Goal: Book appointment/travel/reservation

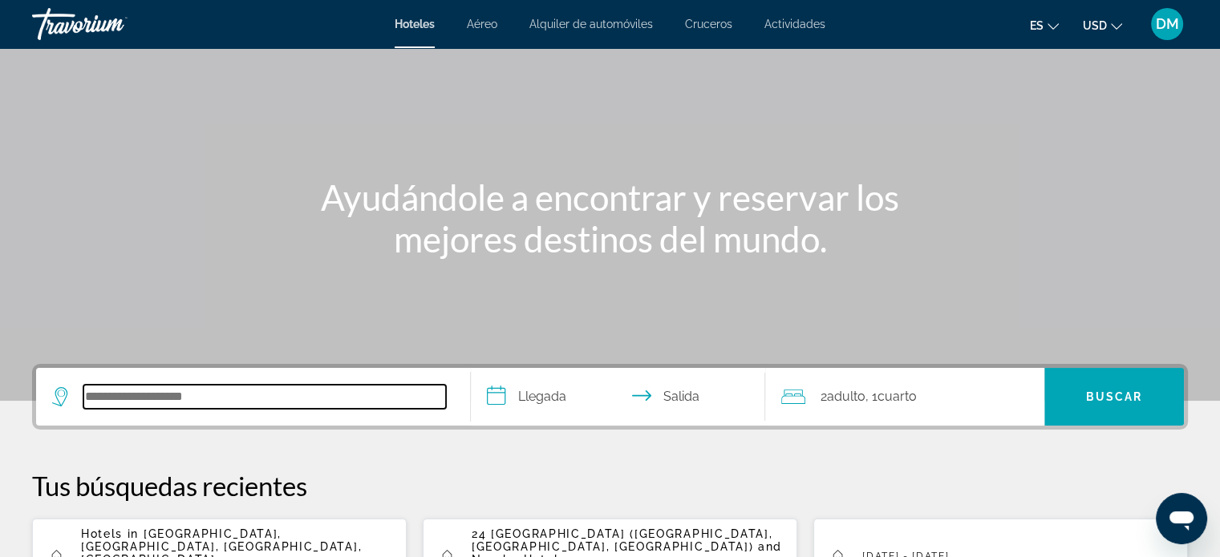
click at [210, 403] on input "Search hotel destination" at bounding box center [264, 397] width 362 height 24
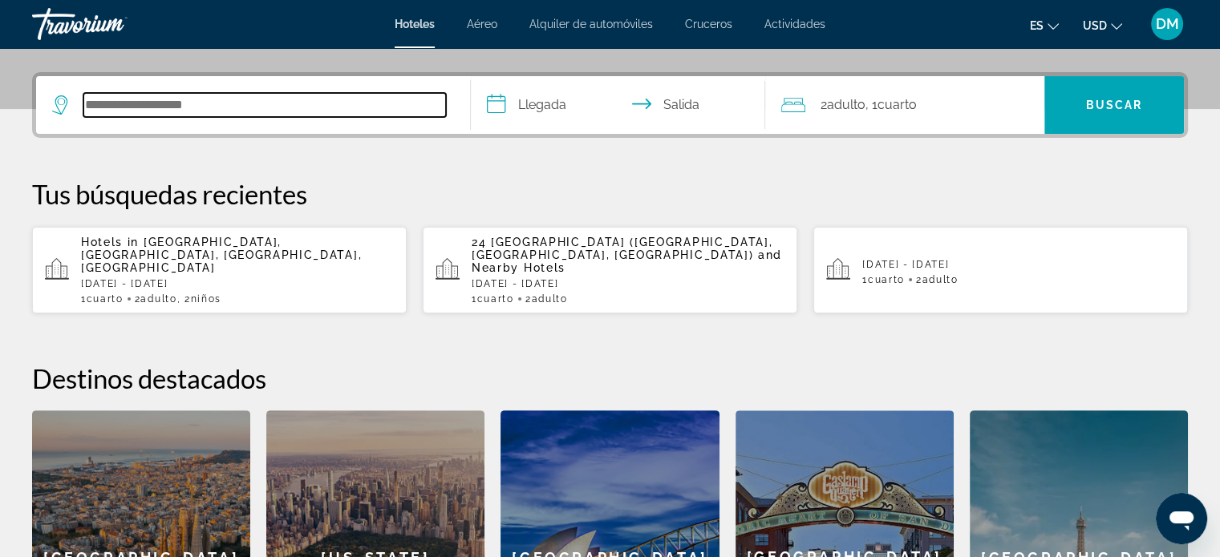
scroll to position [391, 0]
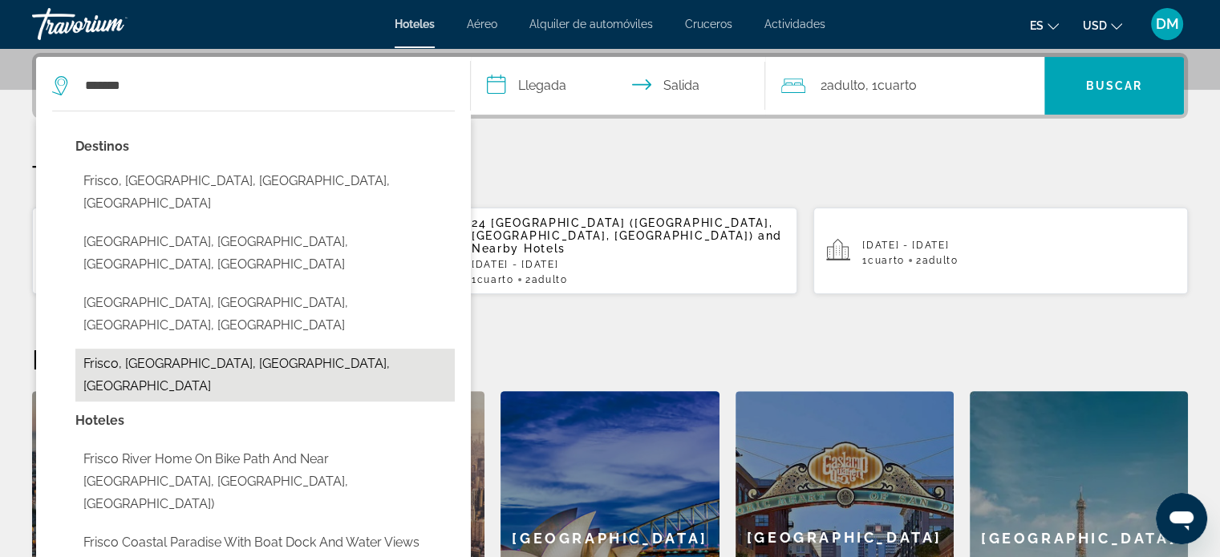
click at [176, 349] on button "Frisco, [GEOGRAPHIC_DATA], [GEOGRAPHIC_DATA], [GEOGRAPHIC_DATA]" at bounding box center [264, 375] width 379 height 53
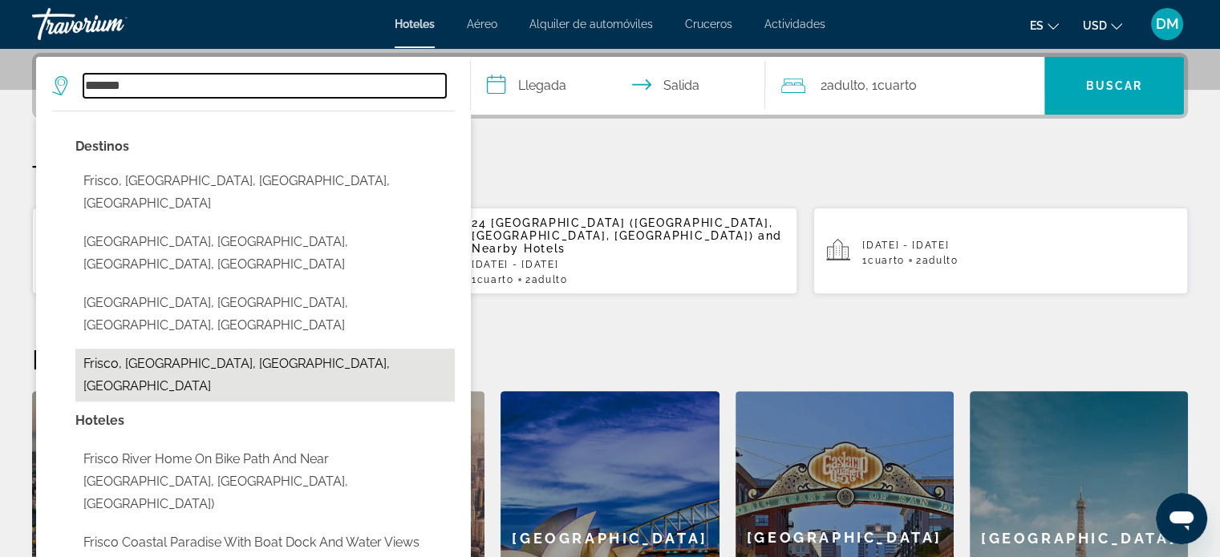
type input "**********"
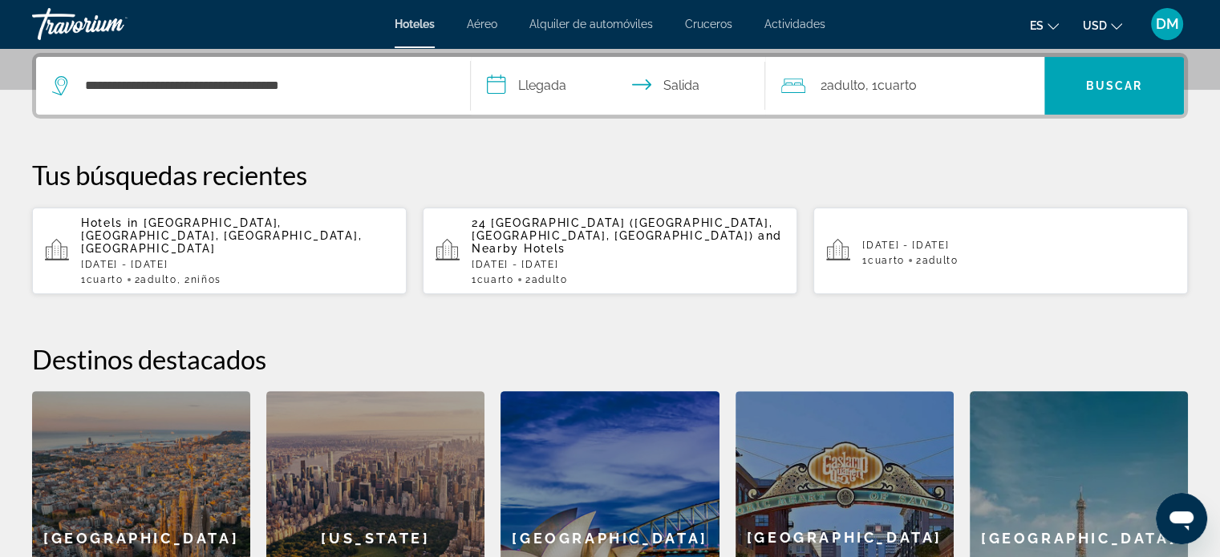
click at [513, 89] on input "**********" at bounding box center [622, 88] width 302 height 63
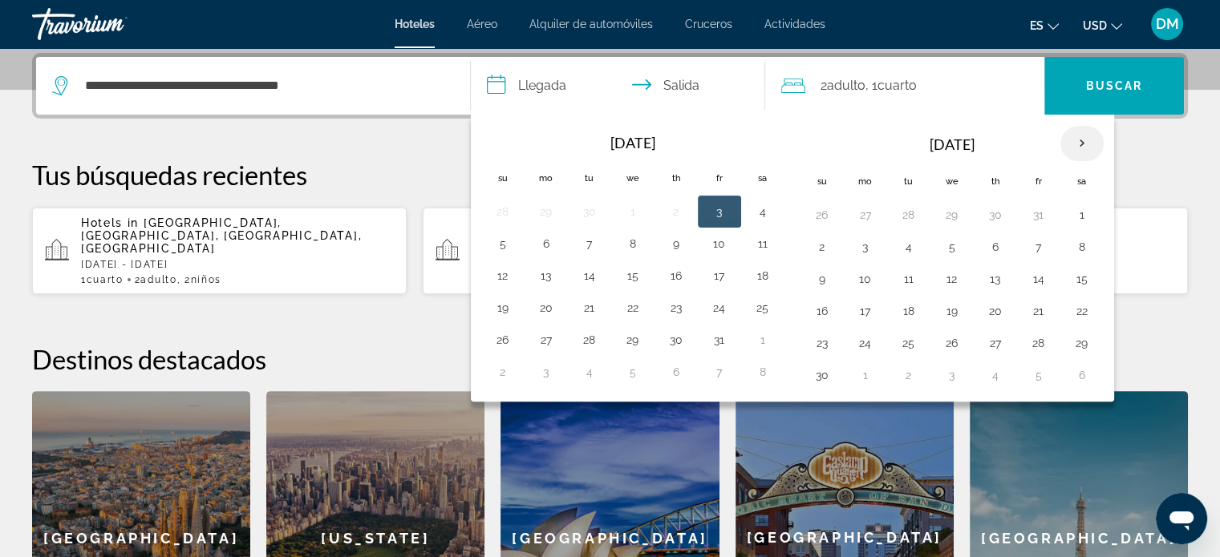
click at [1071, 139] on th "Next month" at bounding box center [1081, 143] width 43 height 35
click at [856, 340] on button "29" at bounding box center [865, 343] width 26 height 22
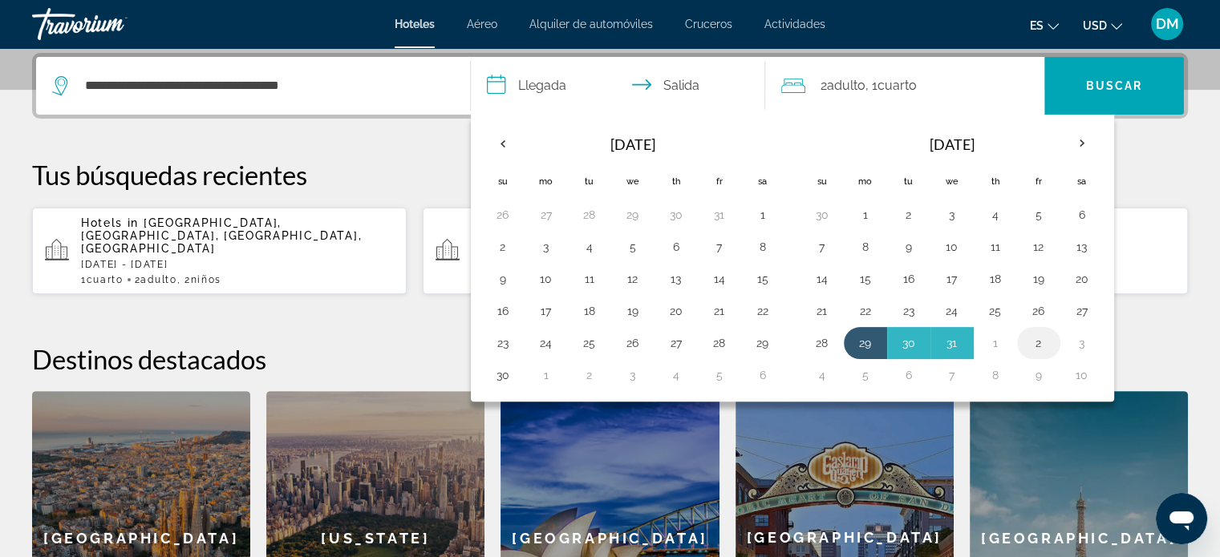
click at [1035, 338] on button "2" at bounding box center [1039, 343] width 26 height 22
type input "**********"
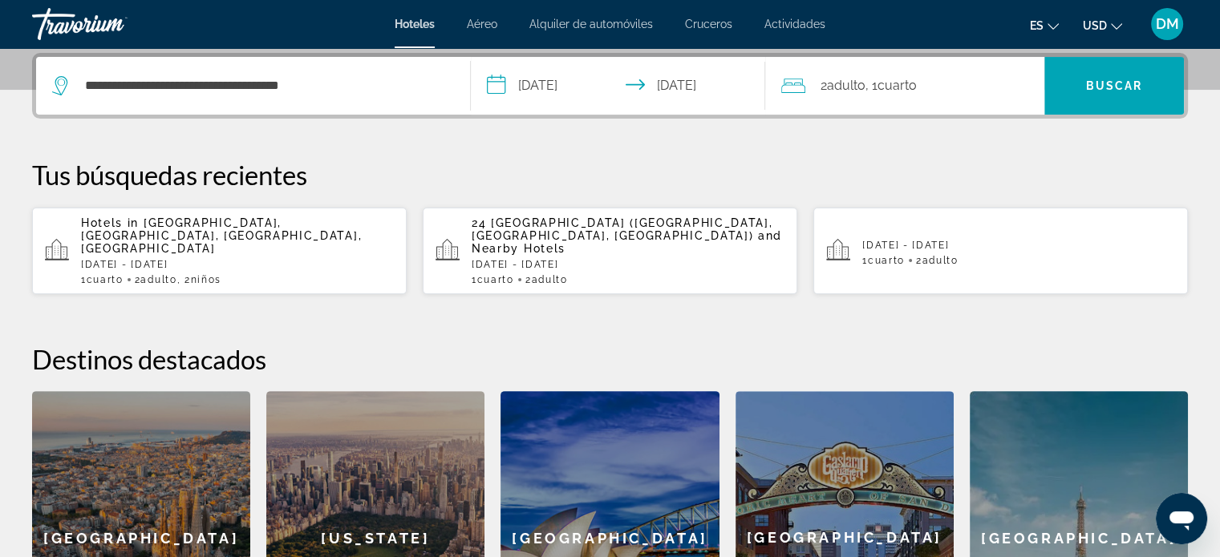
click at [916, 83] on span "Cuarto" at bounding box center [896, 85] width 39 height 15
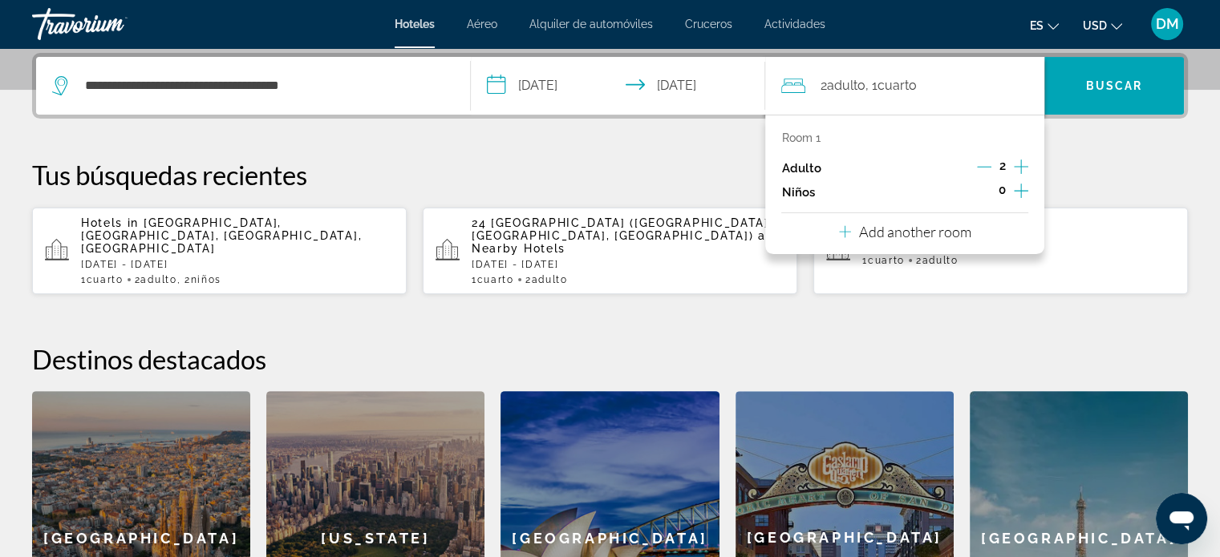
click at [1021, 192] on icon "Increment children" at bounding box center [1021, 191] width 14 height 14
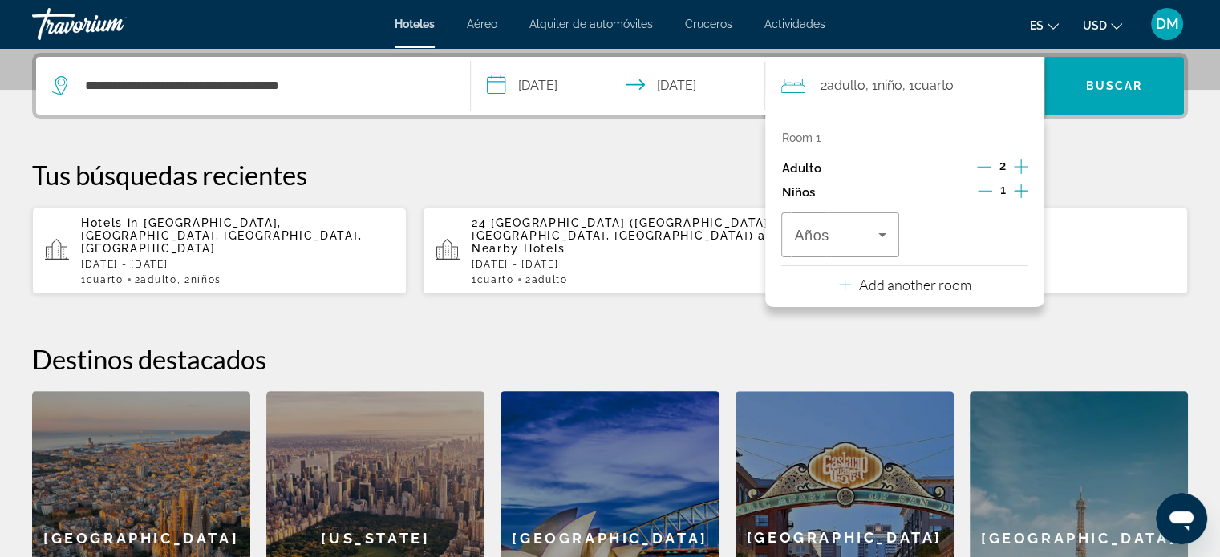
click at [1021, 192] on icon "Increment children" at bounding box center [1021, 191] width 14 height 14
click at [889, 239] on icon "Travelers: 2 adults, 2 children" at bounding box center [882, 234] width 19 height 19
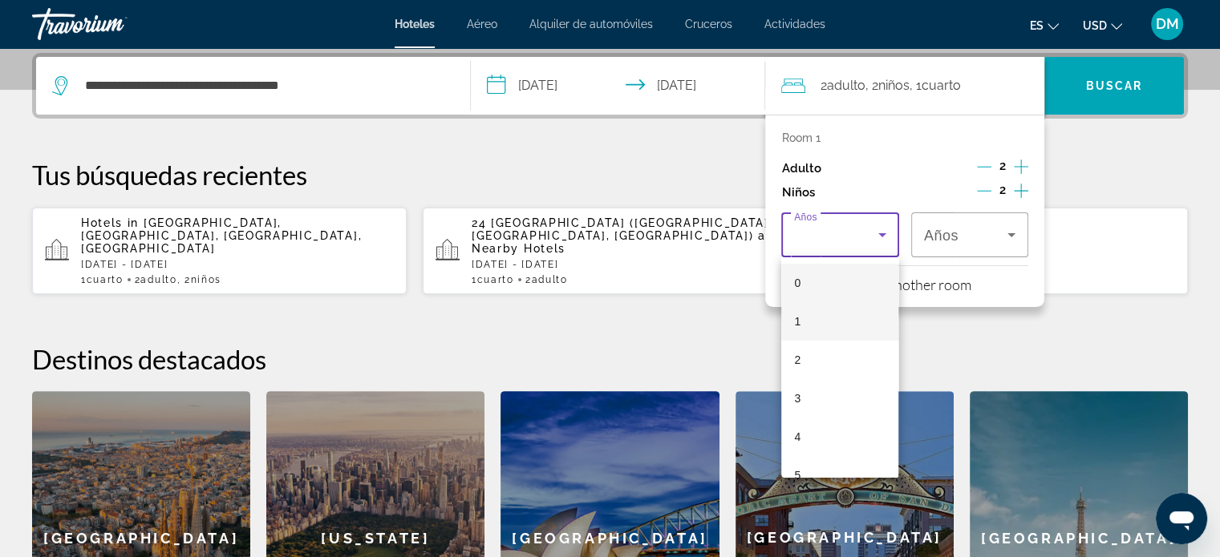
click at [826, 314] on mat-option "1" at bounding box center [839, 321] width 117 height 38
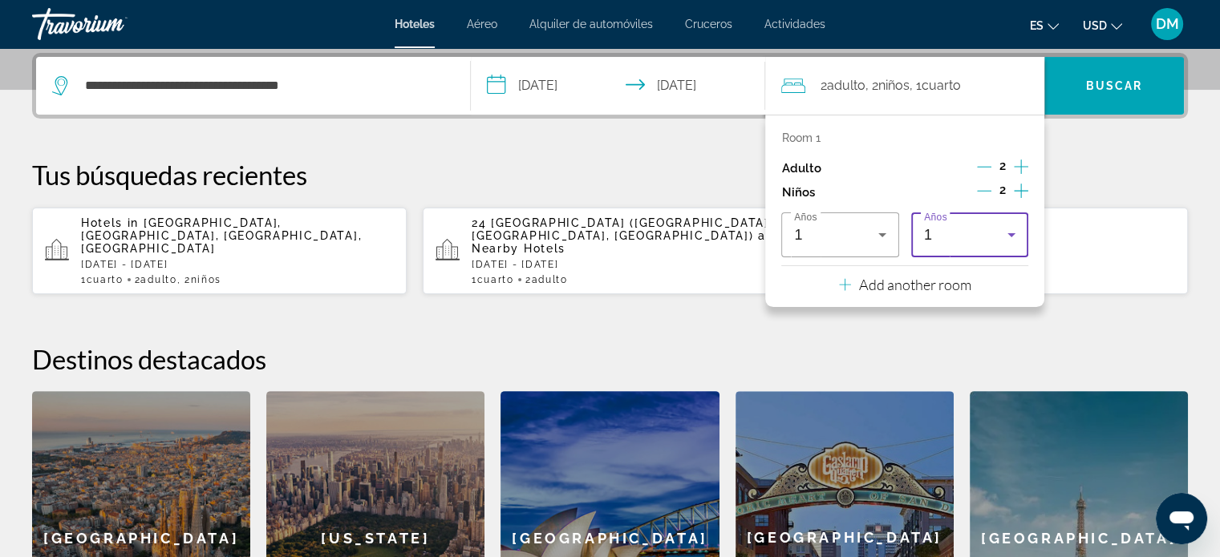
click at [949, 237] on div "1" at bounding box center [965, 234] width 83 height 19
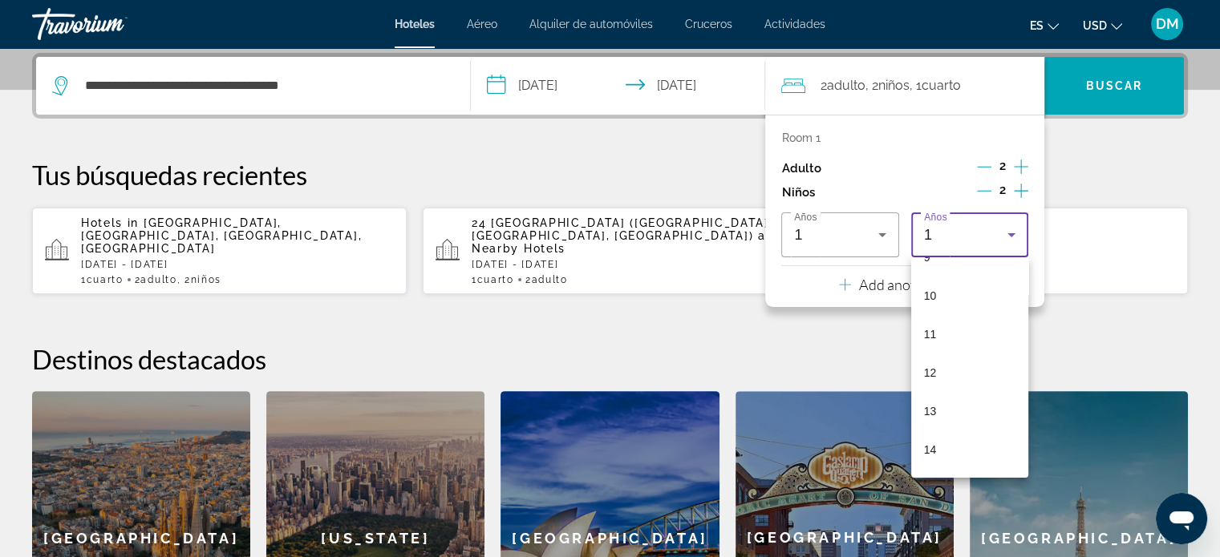
scroll to position [401, 0]
click at [943, 338] on mat-option "12" at bounding box center [969, 344] width 117 height 38
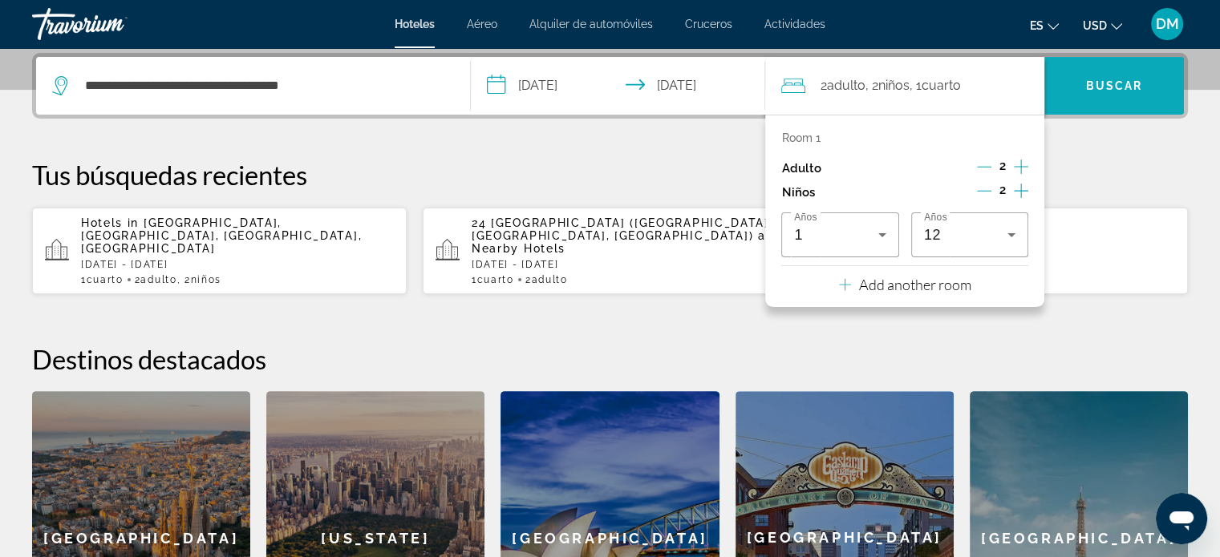
click at [1116, 103] on button "Buscar" at bounding box center [1114, 86] width 140 height 58
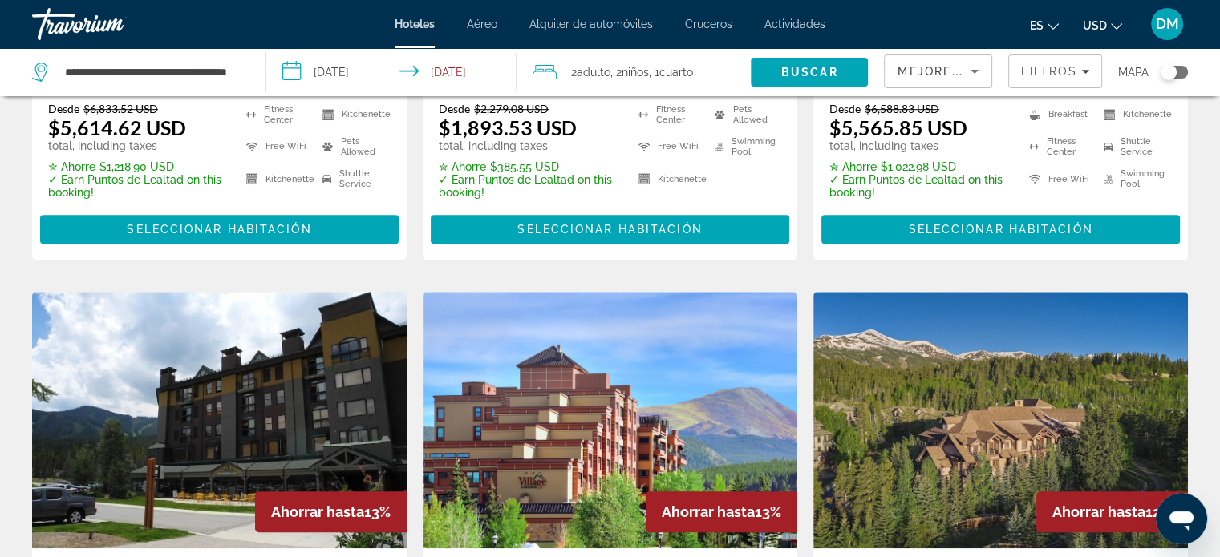
scroll to position [1363, 0]
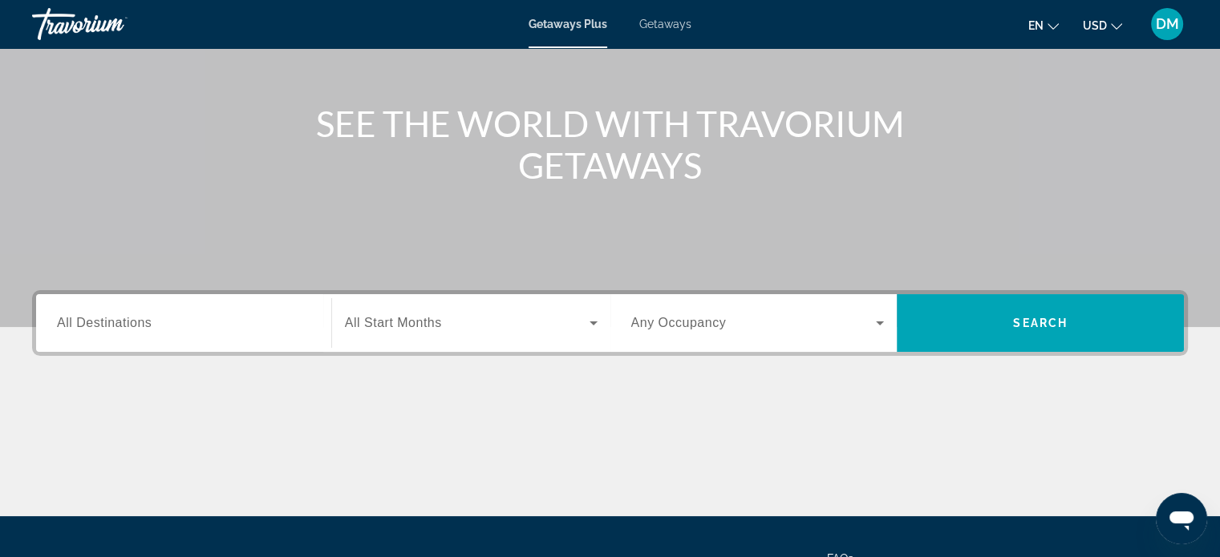
scroll to position [160, 0]
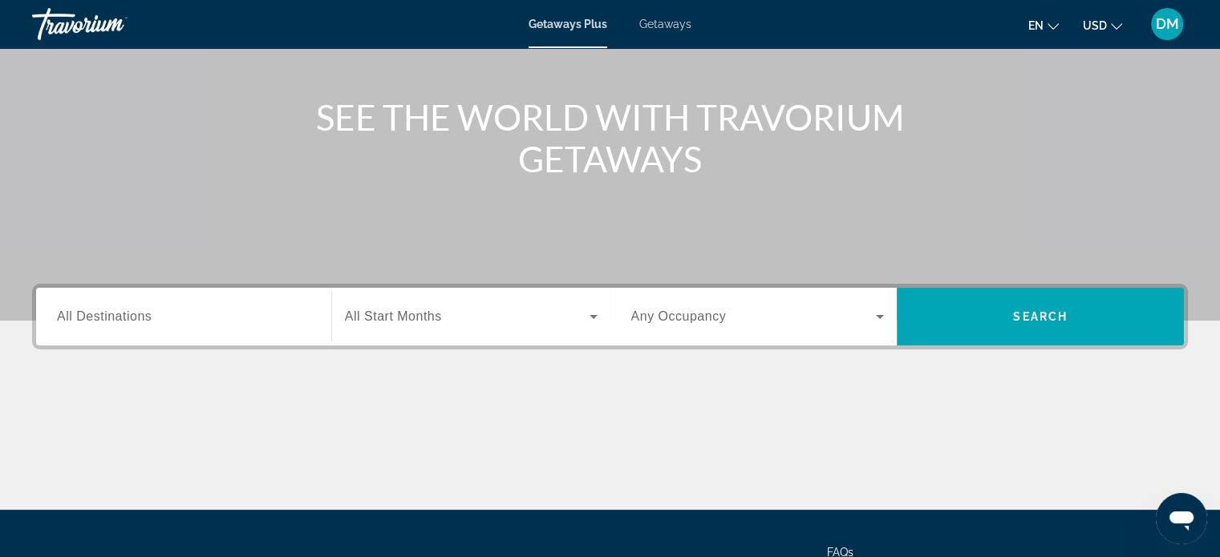
click at [576, 314] on span "Search widget" at bounding box center [467, 316] width 245 height 19
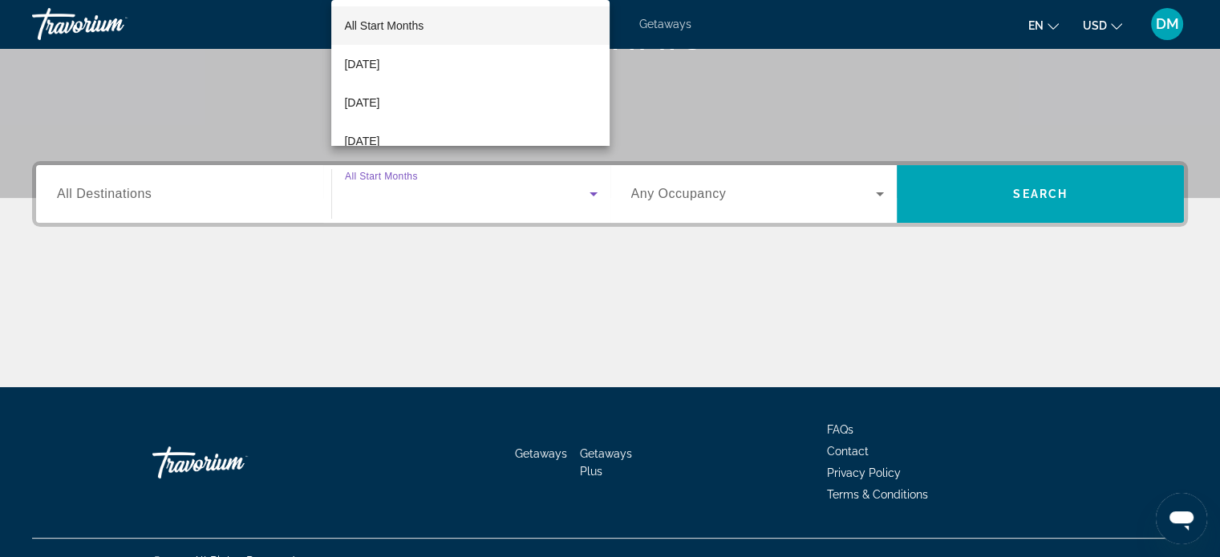
scroll to position [309, 0]
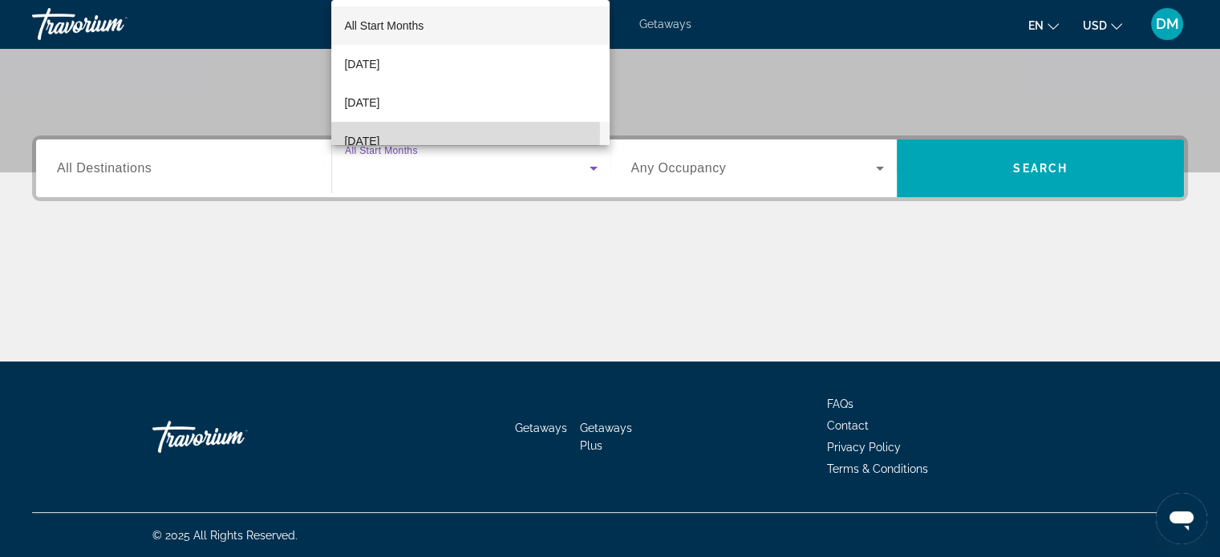
click at [430, 134] on mat-option "December 2025" at bounding box center [470, 141] width 278 height 38
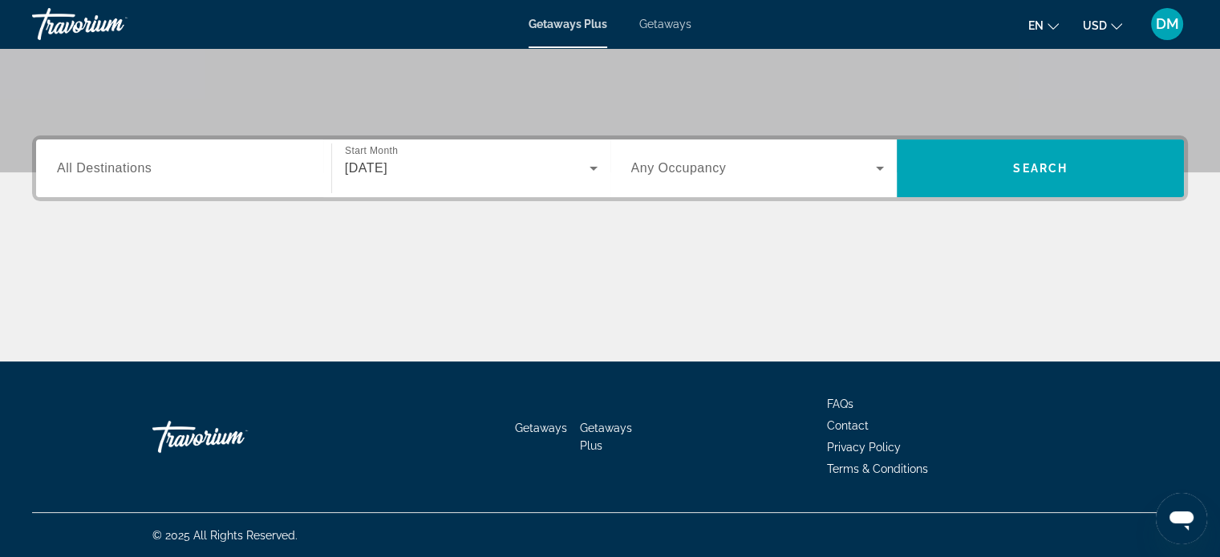
click at [666, 175] on label "Occupancy Any Occupancy" at bounding box center [678, 168] width 95 height 14
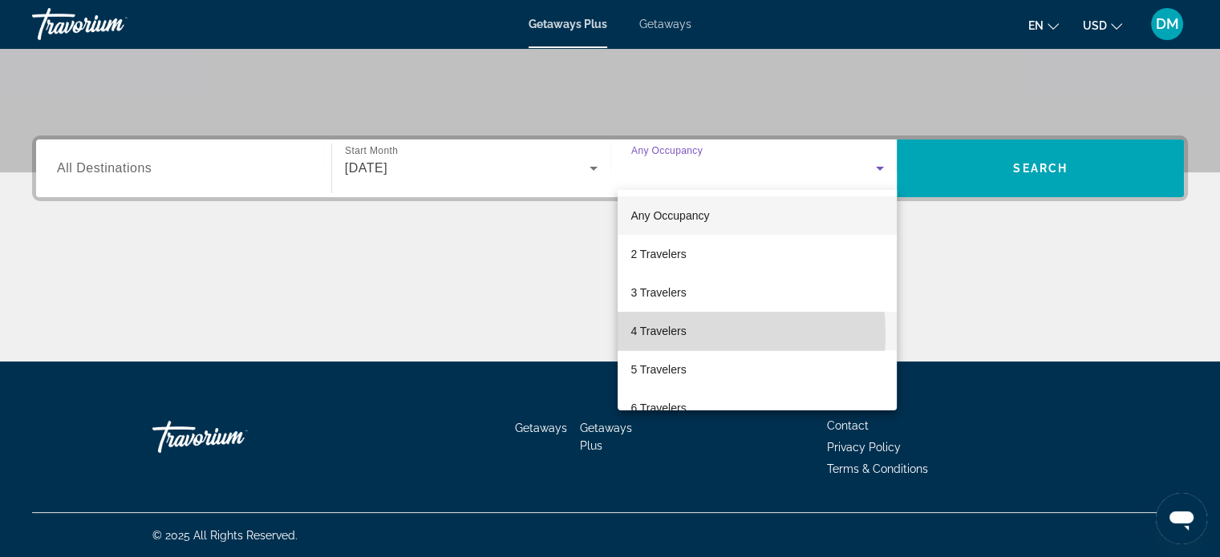
click at [657, 334] on span "4 Travelers" at bounding box center [657, 331] width 55 height 19
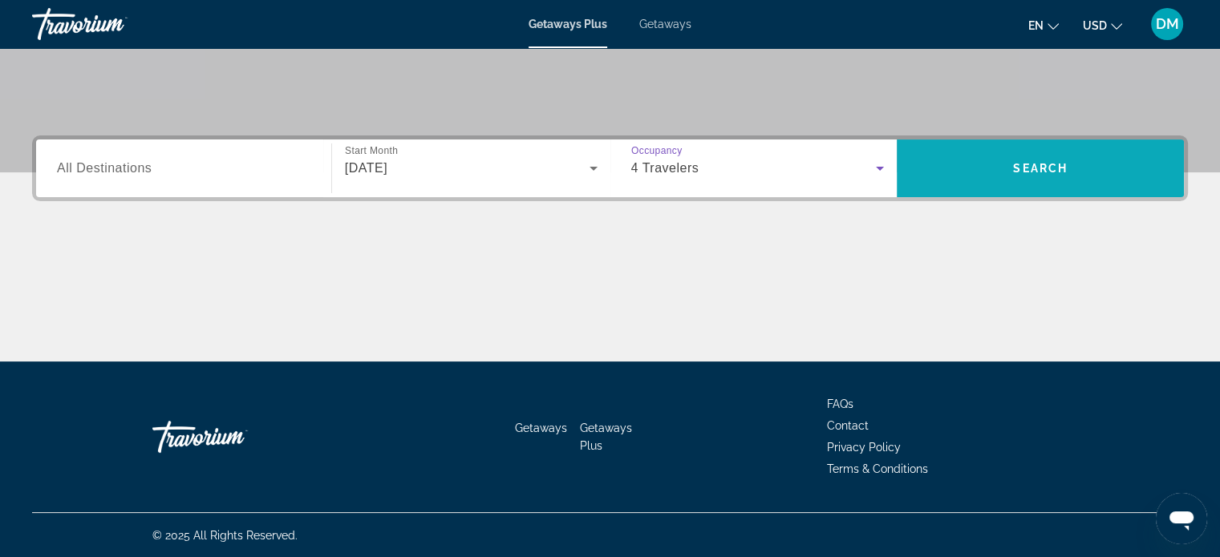
click at [979, 144] on span "Search" at bounding box center [1040, 169] width 287 height 58
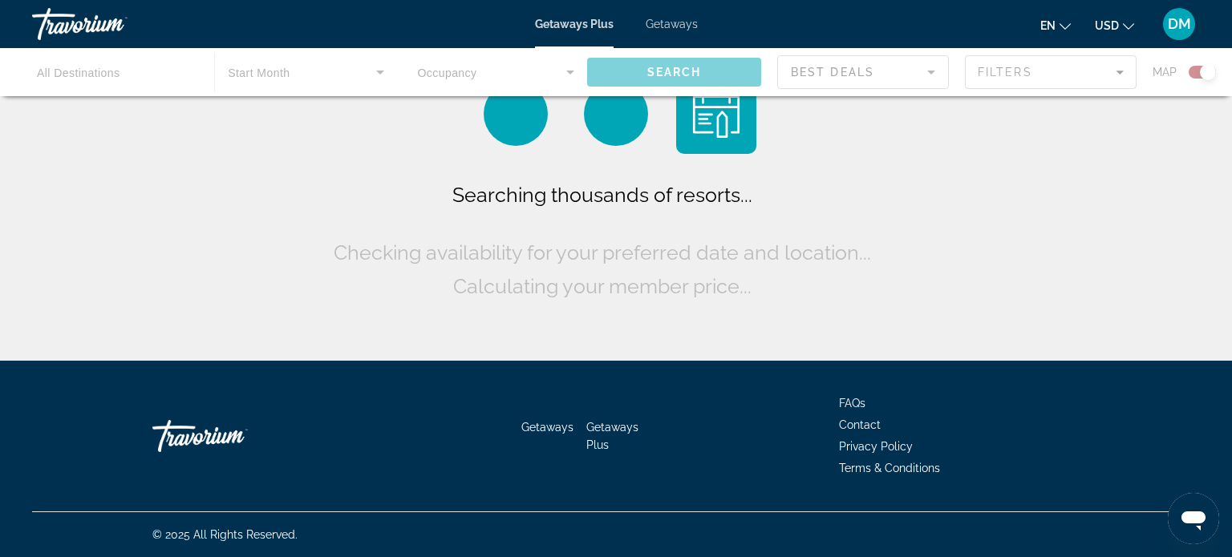
click at [144, 75] on div "Main content" at bounding box center [616, 72] width 1232 height 48
